Goal: Task Accomplishment & Management: Manage account settings

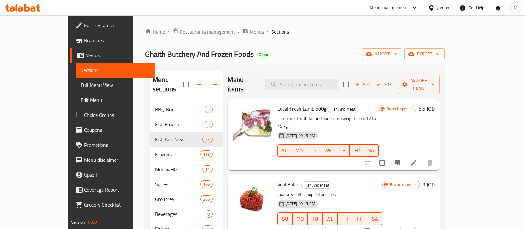
click at [165, 40] on div "Home / Restaurants management / Menus / Sections Ghaith Butchery And Frozen Foo…" at bounding box center [295, 166] width 300 height 276
click at [180, 34] on span "Restaurants management" at bounding box center [207, 31] width 55 height 7
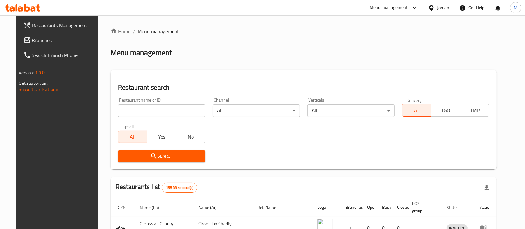
click at [168, 111] on input "search" at bounding box center [161, 110] width 87 height 12
type input "ب"
type input "ميراث"
click button "Search" at bounding box center [161, 156] width 87 height 12
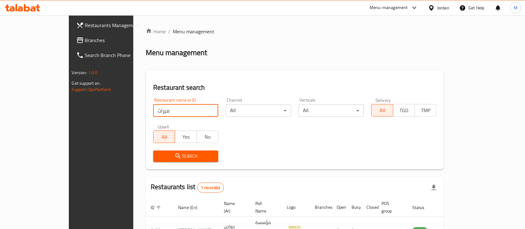
scroll to position [36, 0]
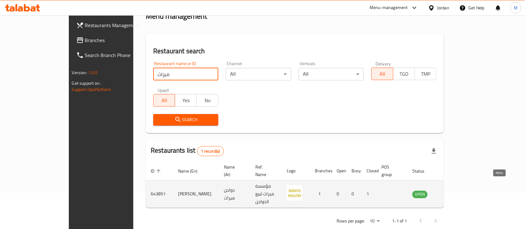
click at [453, 190] on icon "enhanced table" at bounding box center [448, 193] width 7 height 7
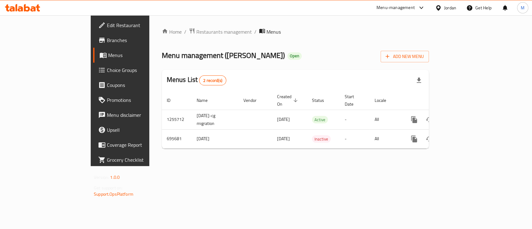
click at [107, 39] on span "Branches" at bounding box center [141, 39] width 68 height 7
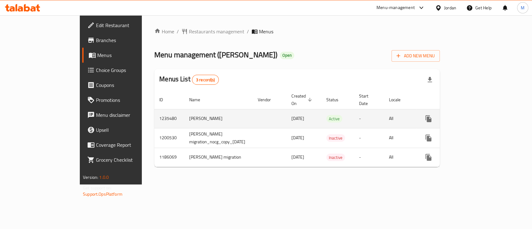
click at [477, 115] on icon "enhanced table" at bounding box center [473, 118] width 7 height 7
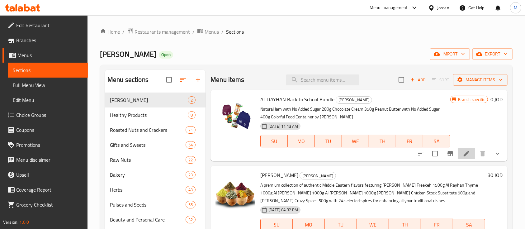
click at [469, 158] on li at bounding box center [466, 153] width 17 height 11
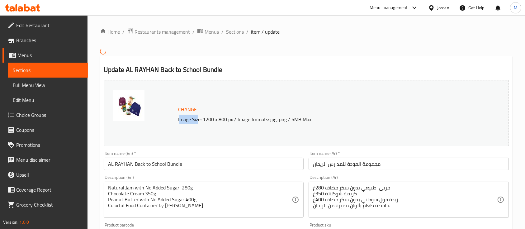
drag, startPoint x: 179, startPoint y: 120, endPoint x: 199, endPoint y: 120, distance: 19.9
click at [199, 120] on p "Image Size: 1200 x 800 px / Image formats: jpg, png / 5MB Max." at bounding box center [320, 119] width 289 height 7
click at [183, 120] on p "Image Size: 1200 x 800 px / Image formats: jpg, png / 5MB Max." at bounding box center [320, 119] width 289 height 7
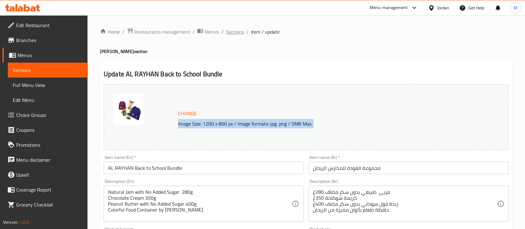
click at [241, 34] on span "Sections" at bounding box center [235, 31] width 18 height 7
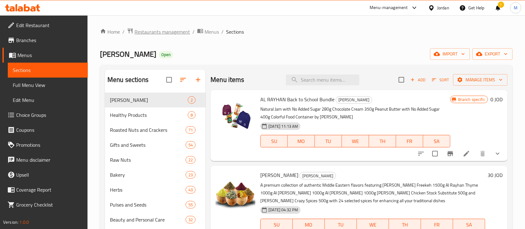
click at [165, 34] on span "Restaurants management" at bounding box center [162, 31] width 55 height 7
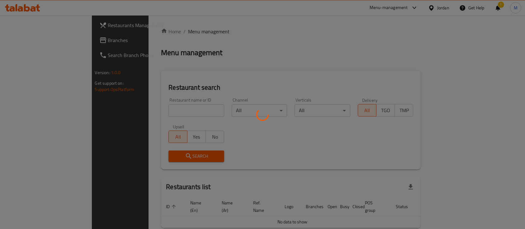
click at [165, 113] on div at bounding box center [262, 114] width 525 height 229
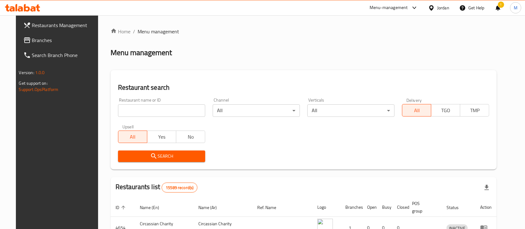
click at [165, 113] on input "search" at bounding box center [161, 110] width 87 height 12
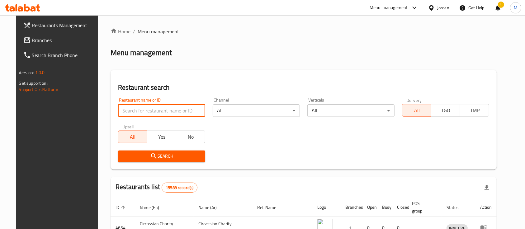
type input "s"
type input "noor"
click button "Search" at bounding box center [161, 156] width 87 height 12
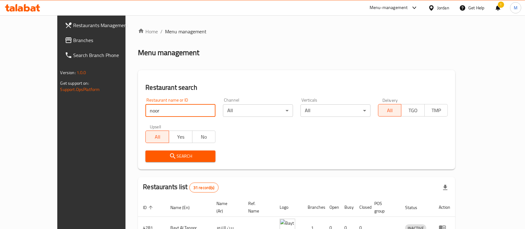
drag, startPoint x: 137, startPoint y: 111, endPoint x: 74, endPoint y: 119, distance: 63.2
click button "Search" at bounding box center [181, 156] width 70 height 12
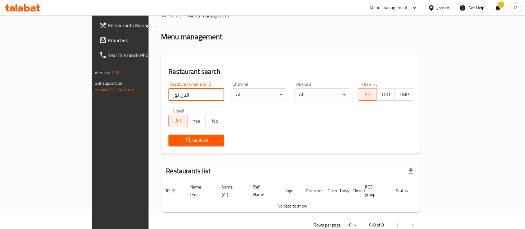
scroll to position [25, 0]
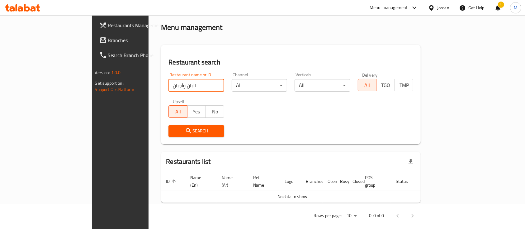
click button "Search" at bounding box center [197, 131] width 56 height 12
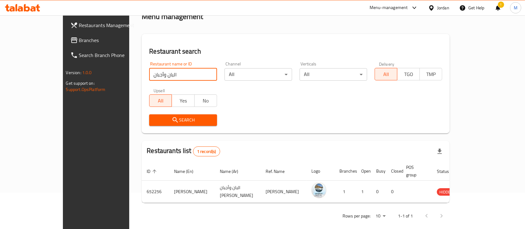
scroll to position [36, 0]
drag, startPoint x: 136, startPoint y: 74, endPoint x: 143, endPoint y: 76, distance: 7.6
click at [149, 74] on input "البان وأجبان" at bounding box center [183, 74] width 68 height 12
click button "Search" at bounding box center [183, 120] width 68 height 12
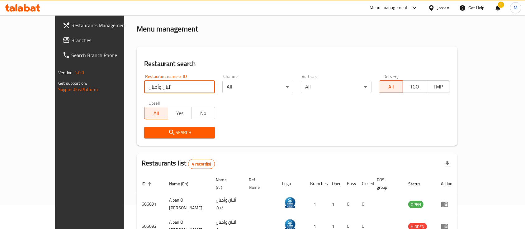
scroll to position [19, 0]
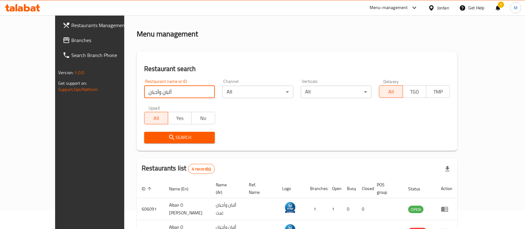
drag, startPoint x: 125, startPoint y: 96, endPoint x: 85, endPoint y: 98, distance: 39.9
click at [86, 98] on div "Restaurants Management Branches Search Branch Phone Version: 1.0.0 Get support …" at bounding box center [262, 168] width 415 height 342
type input "نور الدين"
click button "Search" at bounding box center [179, 138] width 71 height 12
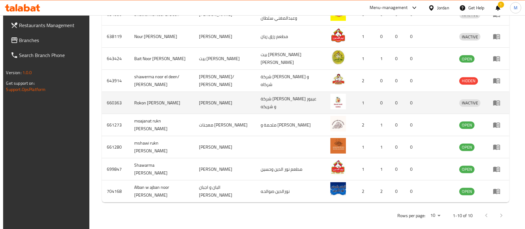
scroll to position [240, 0]
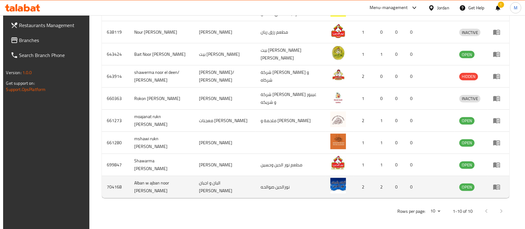
click at [501, 188] on td "enhanced table" at bounding box center [498, 187] width 21 height 22
click at [500, 186] on icon "enhanced table" at bounding box center [497, 187] width 7 height 5
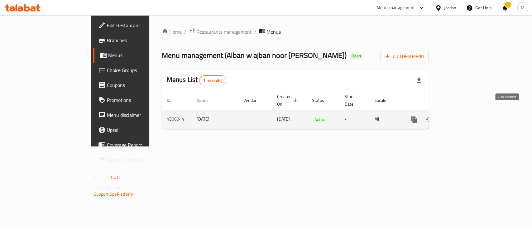
click at [462, 117] on icon "enhanced table" at bounding box center [459, 120] width 6 height 6
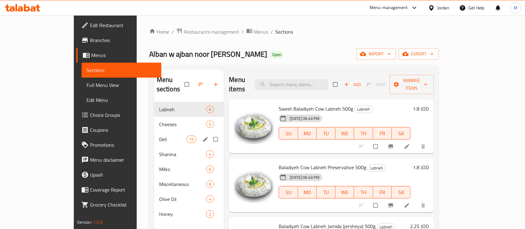
click at [159, 136] on span "Deli" at bounding box center [172, 139] width 27 height 7
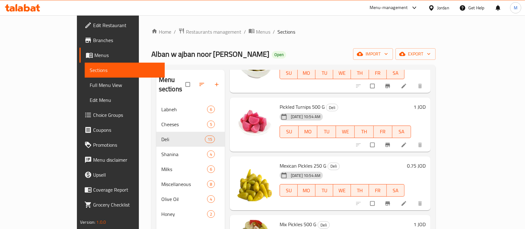
scroll to position [208, 0]
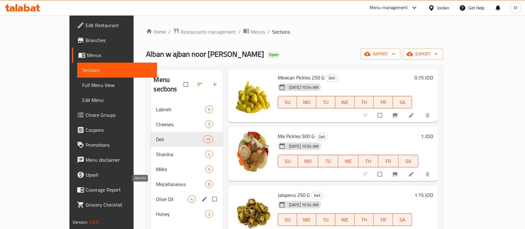
click at [156, 195] on span "Olive Oil" at bounding box center [171, 198] width 31 height 7
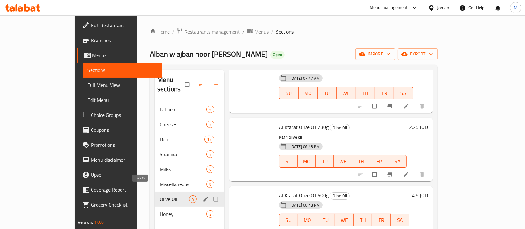
scroll to position [40, 0]
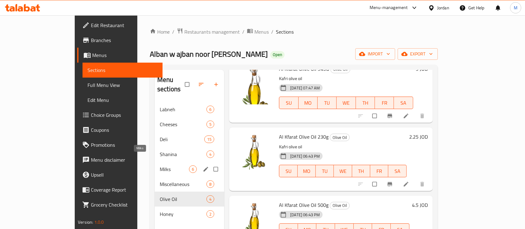
click at [155, 162] on div "Milks 6" at bounding box center [189, 169] width 69 height 15
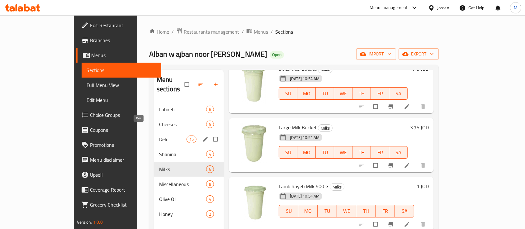
click at [159, 136] on span "Deli" at bounding box center [172, 139] width 27 height 7
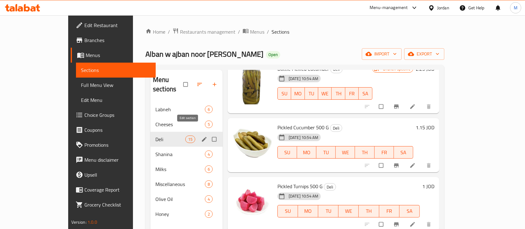
click at [202, 137] on icon "edit" at bounding box center [204, 139] width 5 height 5
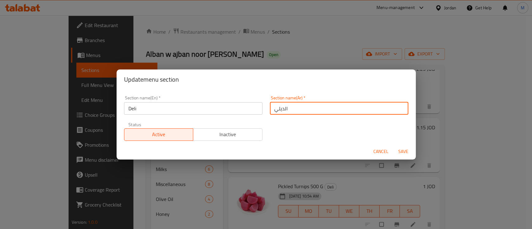
drag, startPoint x: 293, startPoint y: 109, endPoint x: 259, endPoint y: 108, distance: 34.0
click at [259, 108] on div "Section name(En)   * Deli Section name(En) * Section name(Ar)   * الديلي Sectio…" at bounding box center [266, 118] width 292 height 53
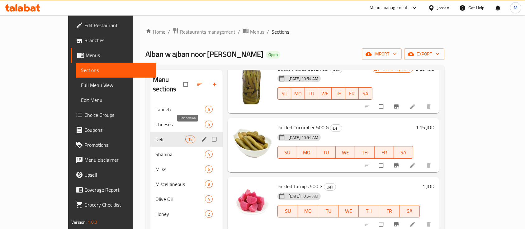
click at [201, 136] on icon "edit" at bounding box center [204, 139] width 6 height 6
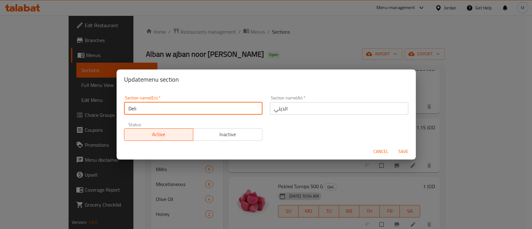
drag, startPoint x: 134, startPoint y: 111, endPoint x: 118, endPoint y: 112, distance: 15.9
click at [118, 112] on div "Section name(En)   * Deli Section name(En) * Section name(Ar)   * الديلي Sectio…" at bounding box center [266, 116] width 299 height 54
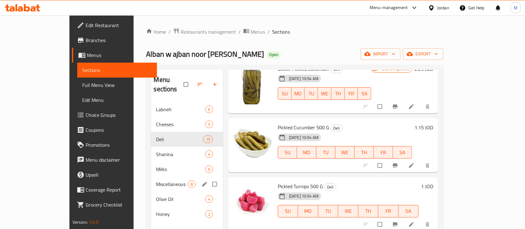
click at [156, 180] on span "Miscellaneous" at bounding box center [171, 183] width 31 height 7
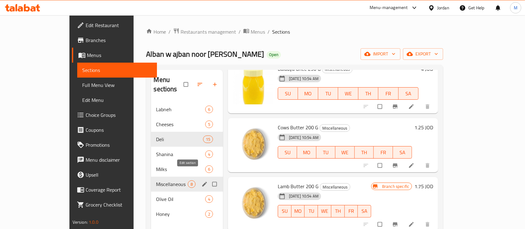
click at [202, 182] on icon "edit" at bounding box center [204, 184] width 5 height 5
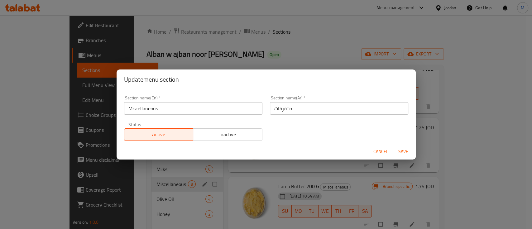
click at [169, 181] on div "Update menu section Section name(En)   * Miscellaneous Section name(En) * Secti…" at bounding box center [266, 114] width 532 height 229
click at [376, 150] on span "Cancel" at bounding box center [380, 152] width 15 height 8
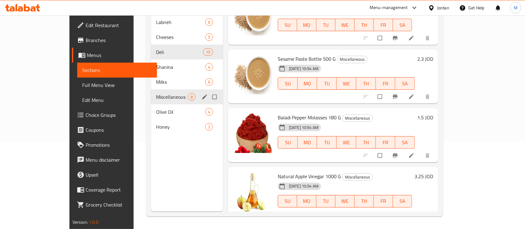
scroll to position [215, 0]
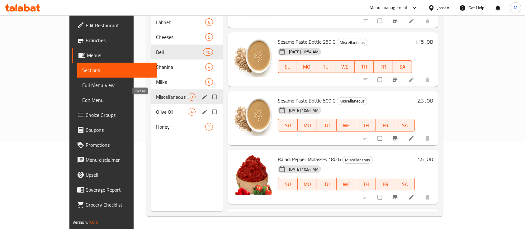
click at [156, 108] on span "Olive Oil" at bounding box center [171, 111] width 31 height 7
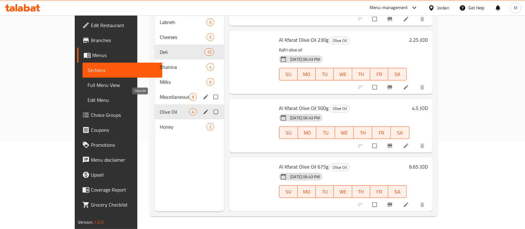
scroll to position [40, 0]
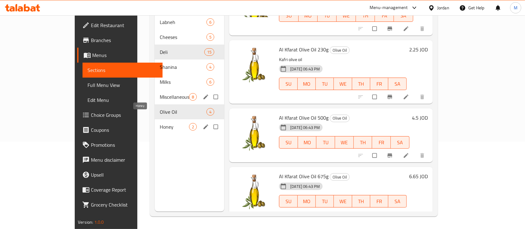
click at [160, 123] on span "Honey" at bounding box center [174, 126] width 29 height 7
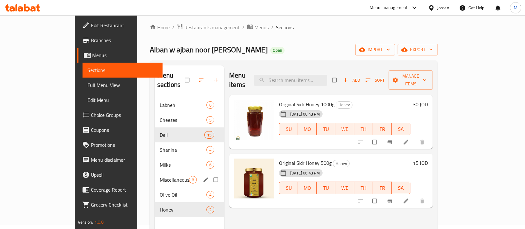
scroll to position [4, 0]
